Goal: Transaction & Acquisition: Purchase product/service

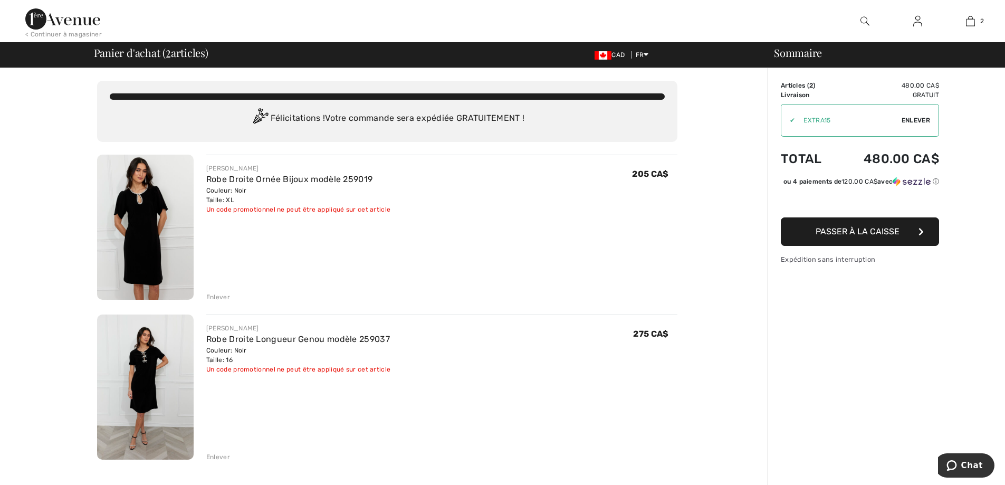
click at [816, 235] on button "Passer à la caisse" at bounding box center [860, 231] width 158 height 28
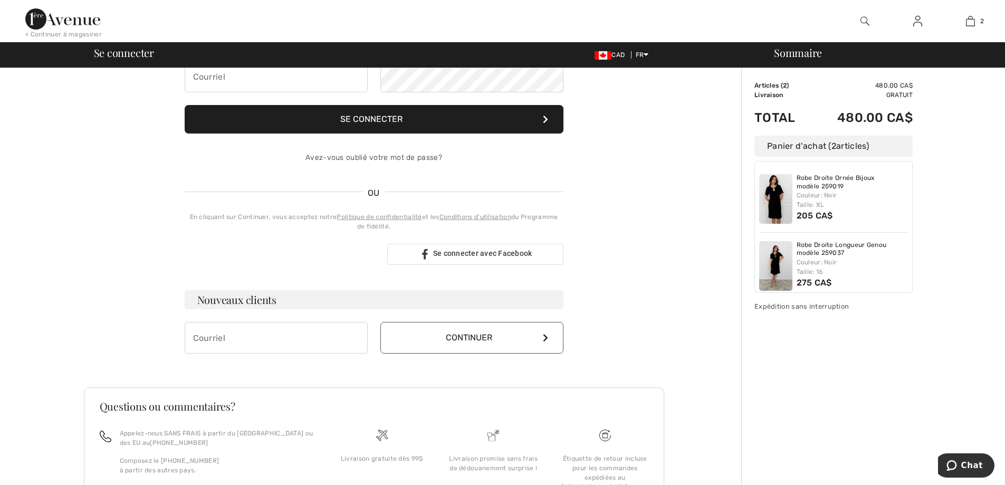
scroll to position [206, 0]
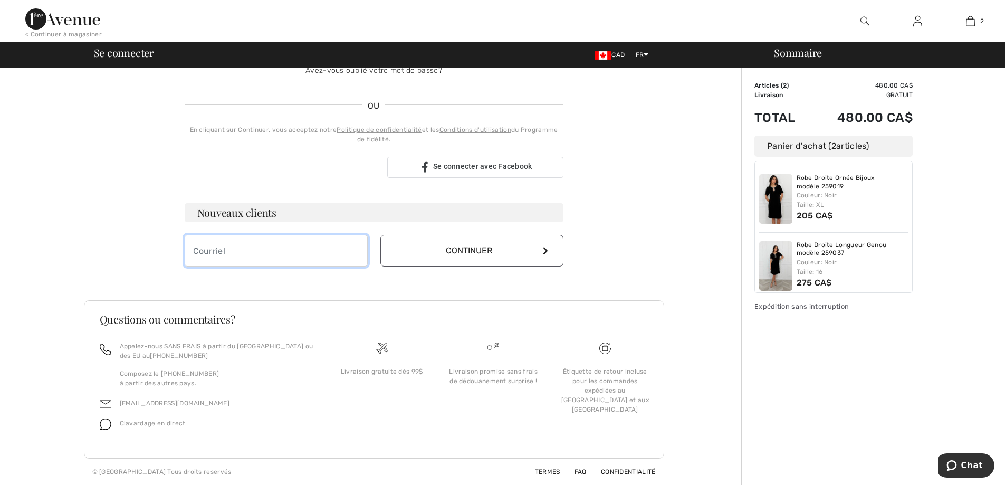
click at [214, 254] on input "email" at bounding box center [276, 251] width 183 height 32
type input "[EMAIL_ADDRESS][DOMAIN_NAME]"
click at [422, 252] on button "Continuer" at bounding box center [471, 251] width 183 height 32
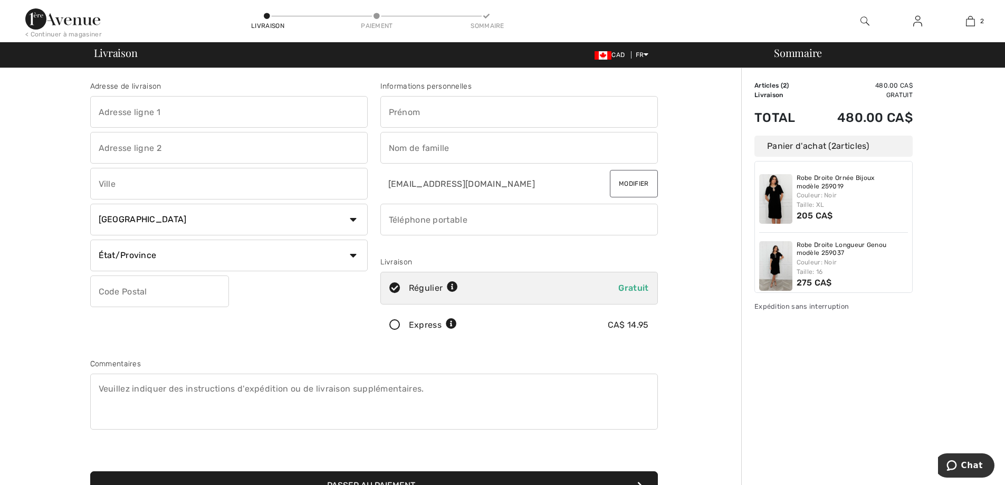
click at [154, 113] on input "text" at bounding box center [229, 112] width 278 height 32
type input "[STREET_ADDRESS][PERSON_NAME]"
type input "[GEOGRAPHIC_DATA]"
select select "QC"
type input "H7K 3W5"
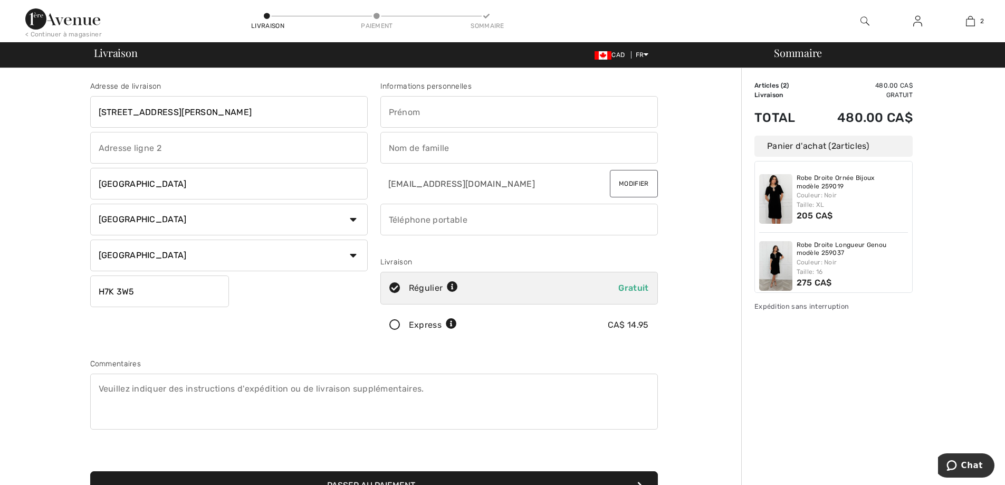
type input "Sylvie"
type input "Lamarche"
type input "5149721584"
type input "H7K3W5"
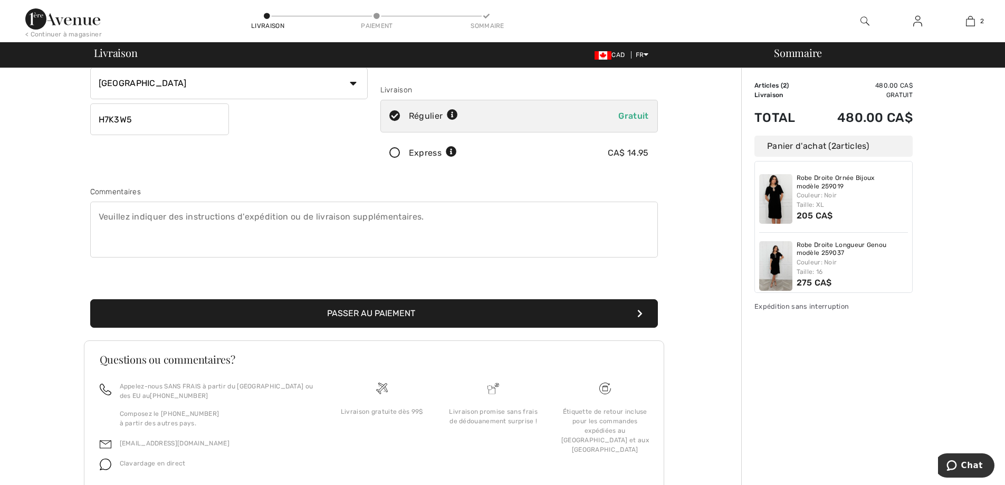
scroll to position [211, 0]
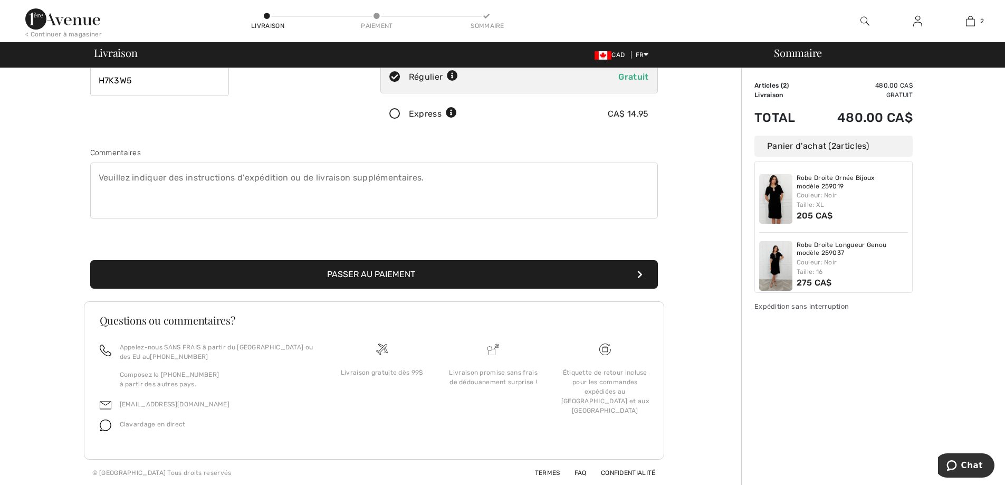
click at [326, 276] on button "Passer au paiement" at bounding box center [374, 274] width 568 height 28
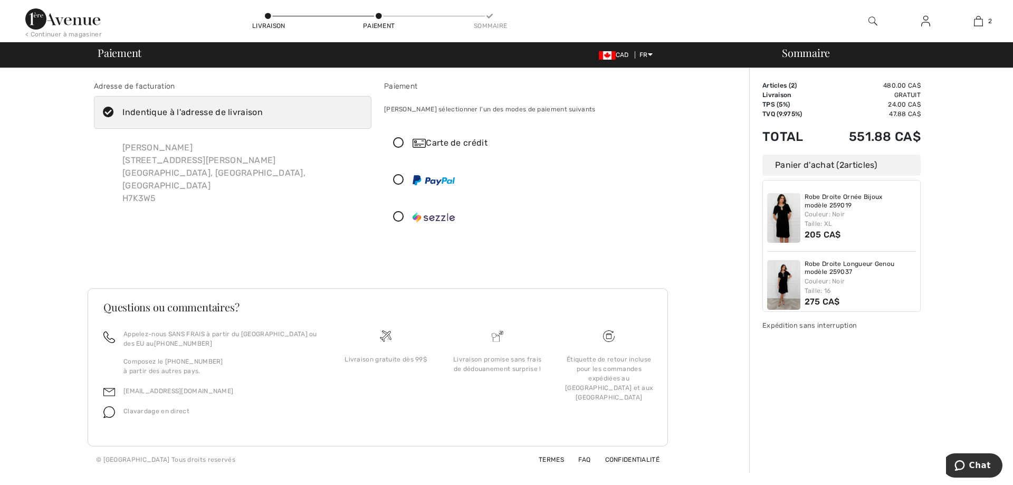
click at [398, 144] on icon at bounding box center [399, 143] width 28 height 11
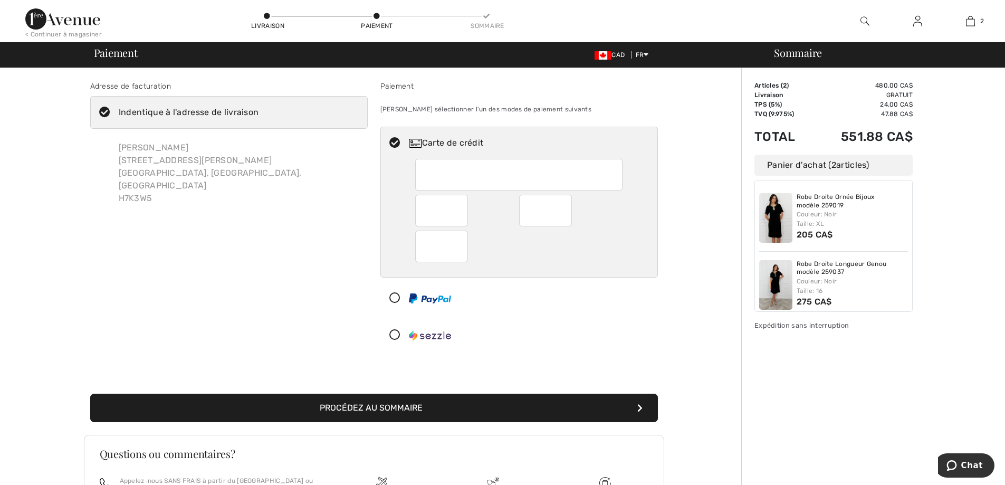
click at [422, 174] on div at bounding box center [518, 175] width 207 height 32
click at [461, 211] on div at bounding box center [441, 211] width 53 height 32
click at [382, 406] on button "Procédez au sommaire" at bounding box center [374, 408] width 568 height 28
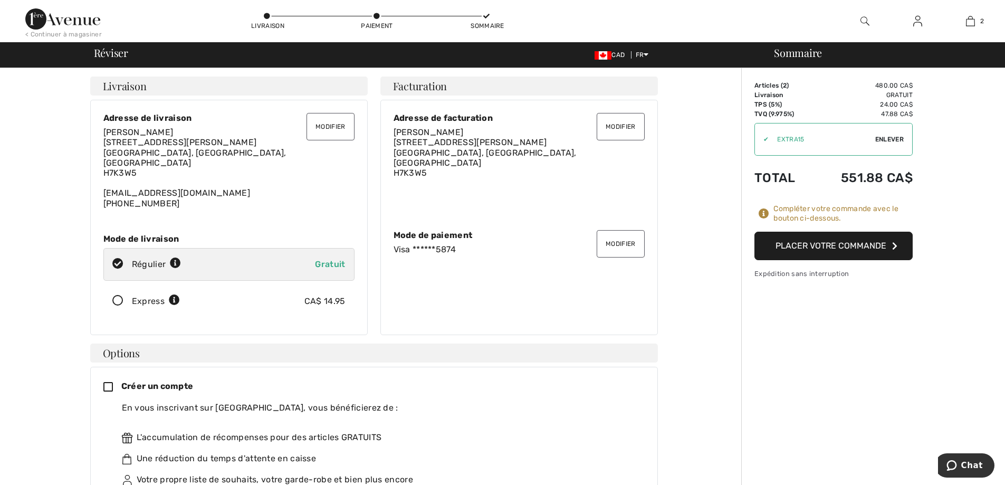
click at [800, 246] on button "Placer votre commande" at bounding box center [833, 246] width 158 height 28
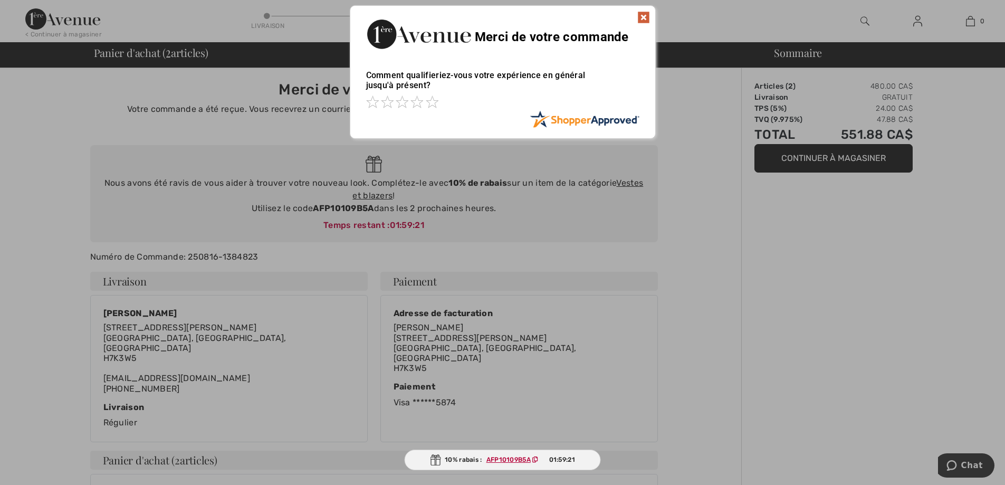
click at [646, 14] on img at bounding box center [643, 17] width 13 height 13
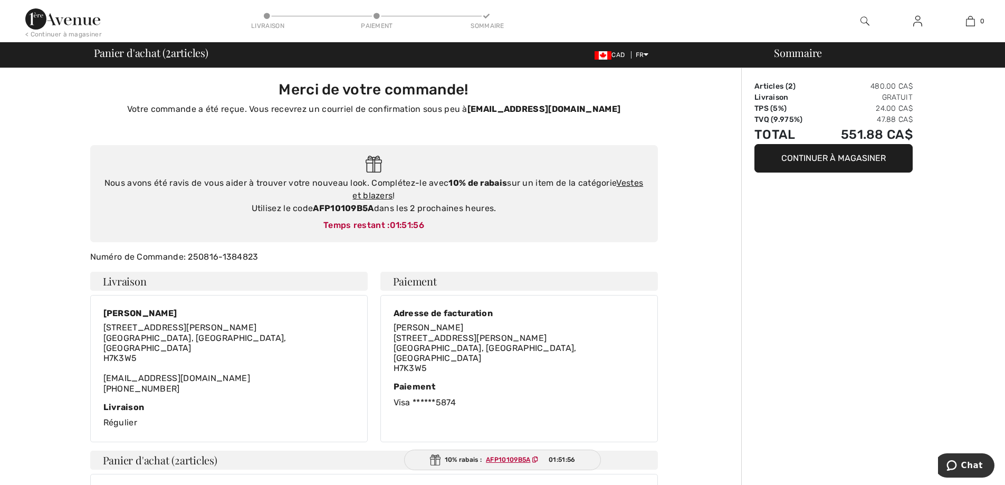
click at [828, 157] on button "Continuer à magasiner" at bounding box center [833, 158] width 158 height 28
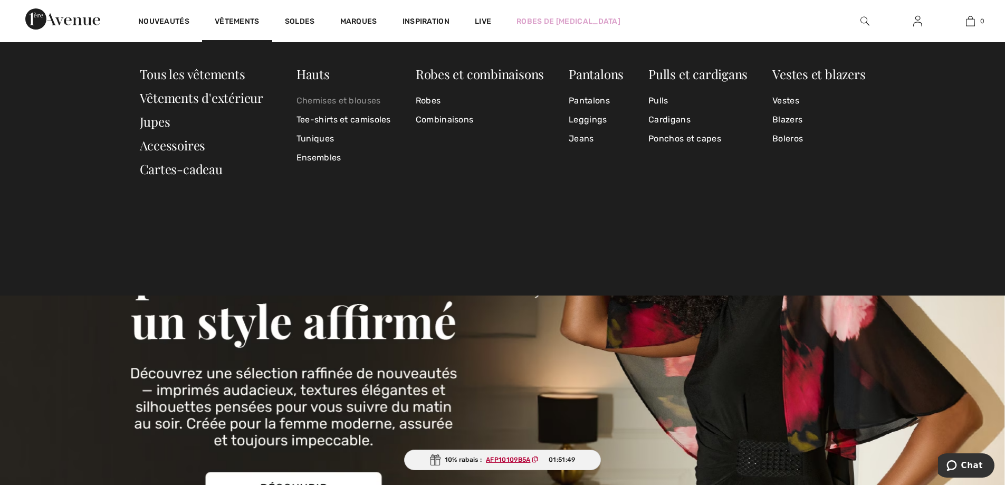
click at [311, 99] on link "Chemises et blouses" at bounding box center [344, 100] width 94 height 19
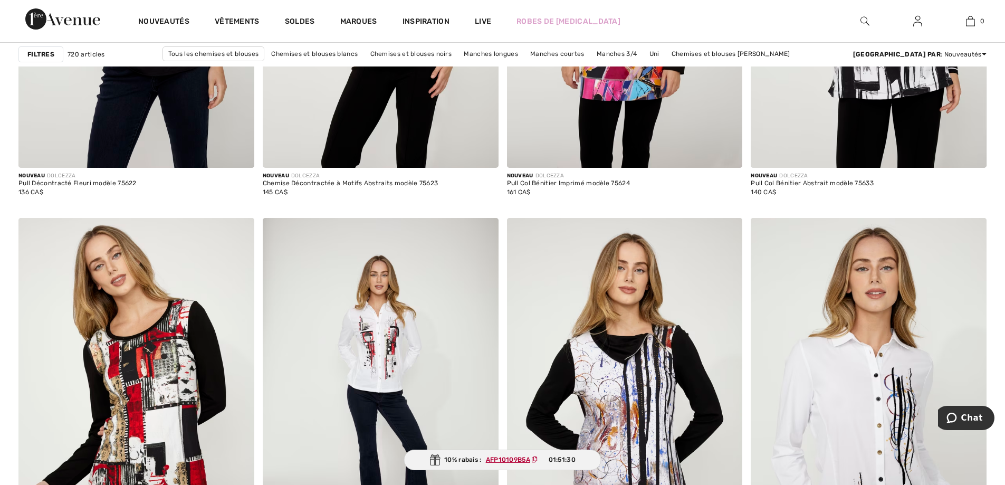
scroll to position [4485, 0]
